Goal: Transaction & Acquisition: Subscribe to service/newsletter

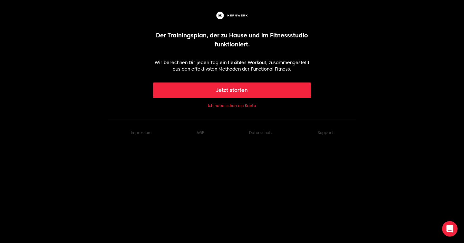
click at [223, 91] on button "Jetzt starten" at bounding box center [232, 90] width 158 height 15
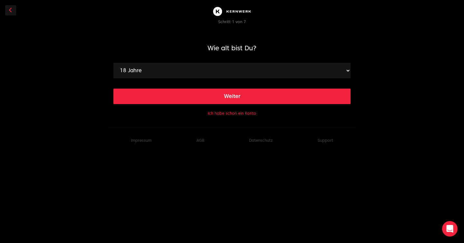
click at [216, 78] on div "Weiter" at bounding box center [231, 91] width 237 height 26
click at [211, 72] on select "18 Jahre 19 Jahre 20 Jahre 21 Jahre 22 Jahre 23 Jahre 24 Jahre 25 Jahre 26 Jahr…" at bounding box center [231, 70] width 237 height 15
select select "32"
click at [113, 63] on select "18 Jahre 19 Jahre 20 Jahre 21 Jahre 22 Jahre 23 Jahre 24 Jahre 25 Jahre 26 Jahr…" at bounding box center [231, 70] width 237 height 15
click at [182, 98] on button "Weiter" at bounding box center [231, 96] width 237 height 15
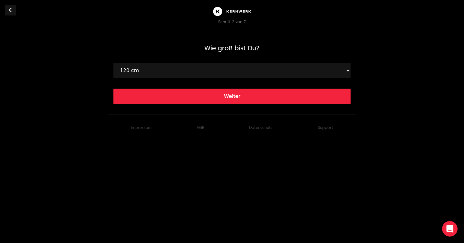
click at [182, 76] on select "120 cm 121 cm 122 cm 123 cm 124 cm 125 cm 126 cm 127 cm 128 cm 129 cm 130 cm 13…" at bounding box center [231, 70] width 237 height 15
select select "173"
click at [113, 63] on select "120 cm 121 cm 122 cm 123 cm 124 cm 125 cm 126 cm 127 cm 128 cm 129 cm 130 cm 13…" at bounding box center [231, 70] width 237 height 15
click at [165, 98] on button "Weiter" at bounding box center [231, 96] width 237 height 15
click at [171, 70] on select "40 kg 41 kg 42 kg 43 kg 44 kg 45 kg 46 kg 47 kg 48 kg 49 kg 50 kg 51 kg 52 kg 5…" at bounding box center [231, 70] width 237 height 15
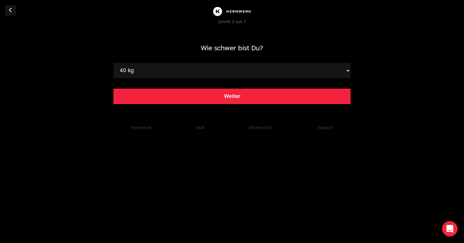
select select "102"
click at [113, 63] on select "40 kg 41 kg 42 kg 43 kg 44 kg 45 kg 46 kg 47 kg 48 kg 49 kg 50 kg 51 kg 52 kg 5…" at bounding box center [231, 70] width 237 height 15
click at [153, 97] on button "Weiter" at bounding box center [231, 96] width 237 height 15
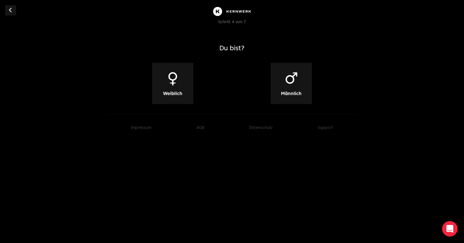
click at [282, 75] on div "♂ Männlich" at bounding box center [291, 83] width 41 height 41
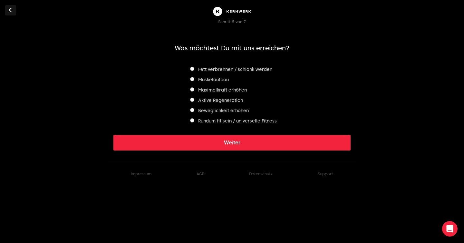
click at [266, 69] on label "Fett verbrennen / schlank werden" at bounding box center [231, 69] width 82 height 5
click at [225, 78] on label "Muskelaufbau" at bounding box center [209, 79] width 39 height 5
click at [219, 70] on label "Fett verbrennen / schlank werden" at bounding box center [231, 69] width 82 height 5
click at [221, 120] on label "Rundum fit sein / universelle Fitness" at bounding box center [233, 120] width 87 height 5
click at [216, 69] on label "Fett verbrennen / schlank werden" at bounding box center [231, 69] width 82 height 5
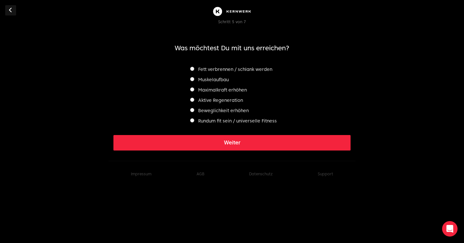
click at [220, 140] on button "Weiter" at bounding box center [231, 142] width 237 height 15
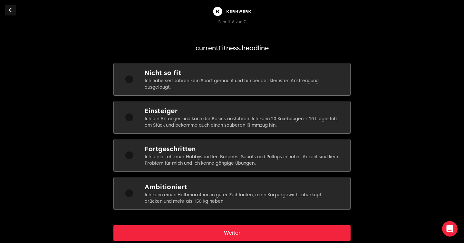
click at [196, 85] on p "Ich habe seit Jahren kein Sport gemacht und bin bei der kleinsten Anstrengung a…" at bounding box center [242, 83] width 195 height 13
click at [209, 227] on button "Weiter" at bounding box center [231, 232] width 237 height 15
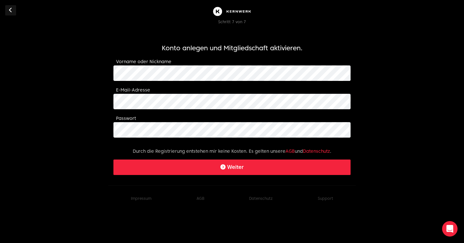
click at [52, 102] on body "Schritt 7 von 7 Konto anlegen und Mitgliedschaft aktivieren. Vorname oder Nickn…" at bounding box center [232, 105] width 464 height 211
click at [132, 139] on form "Konto anlegen und Mitgliedschaft aktivieren. Vorname oder Nickname E-Mail-Adres…" at bounding box center [231, 110] width 237 height 132
click at [163, 171] on button "Weiter" at bounding box center [231, 167] width 237 height 15
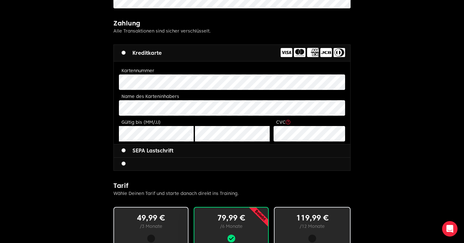
scroll to position [214, 0]
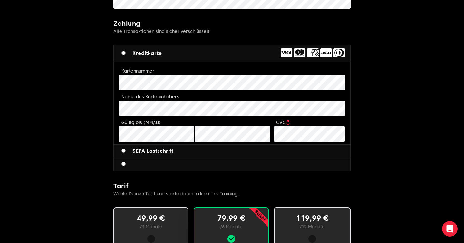
click at [127, 166] on label at bounding box center [126, 165] width 9 height 8
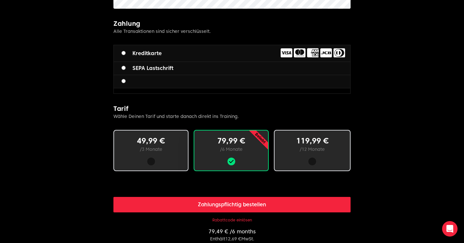
click at [145, 68] on label "SEPA Lastschrift" at bounding box center [148, 68] width 52 height 8
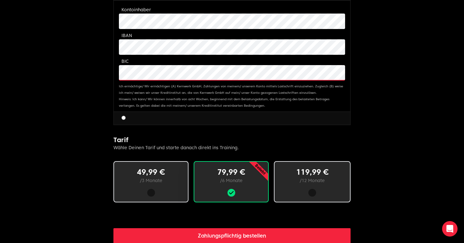
scroll to position [294, 0]
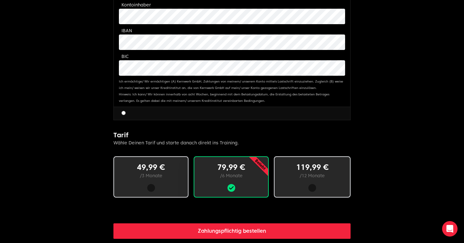
click at [138, 181] on div "49,99 € / 3 Monate" at bounding box center [150, 176] width 75 height 41
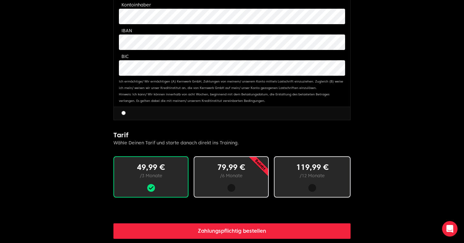
click at [166, 225] on button "Zahlungspflichtig bestellen" at bounding box center [231, 230] width 237 height 15
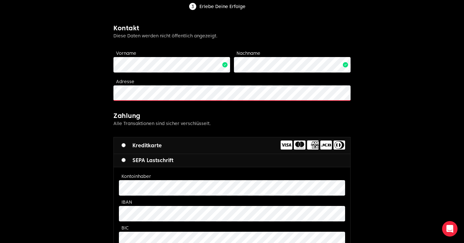
scroll to position [101, 0]
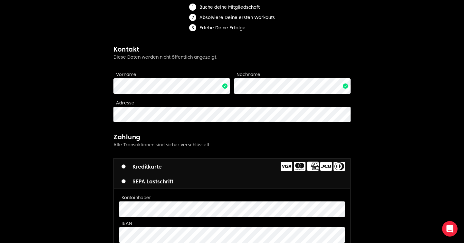
click at [111, 123] on div "Flips Limitless fitness . Scaled to you . 3 Schritte zum Ziel: Buche deine Mitg…" at bounding box center [232, 225] width 248 height 653
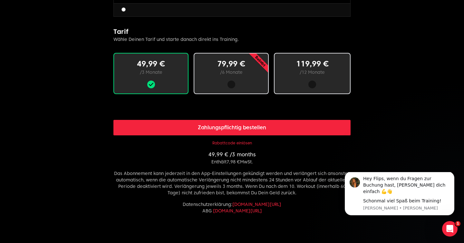
scroll to position [398, 0]
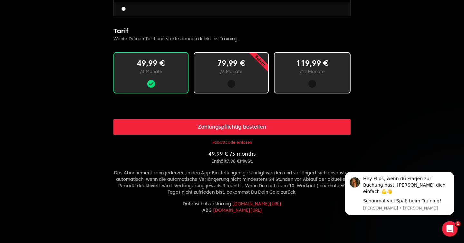
click at [161, 119] on button "Zahlungspflichtig bestellen" at bounding box center [231, 126] width 237 height 15
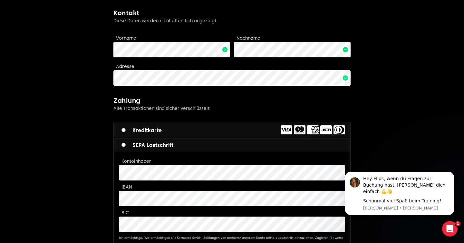
scroll to position [159, 0]
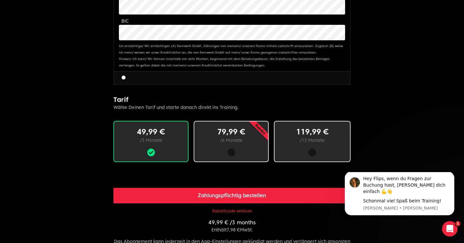
click at [161, 199] on button "Zahlungspflichtig bestellen" at bounding box center [231, 195] width 237 height 15
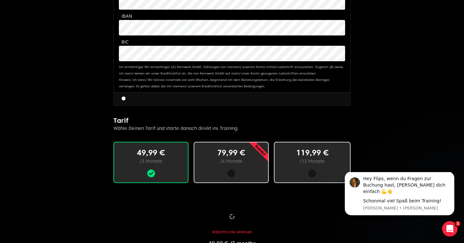
scroll to position [329, 0]
